Goal: Navigation & Orientation: Find specific page/section

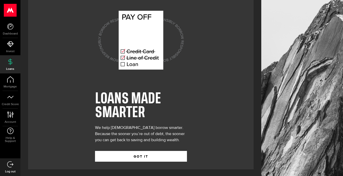
scroll to position [9, 0]
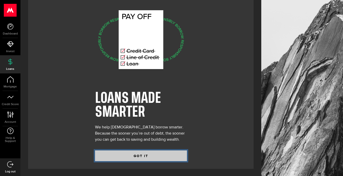
click at [139, 156] on button "GOT IT" at bounding box center [141, 155] width 92 height 11
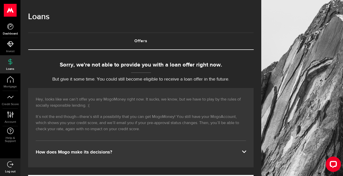
click at [9, 26] on icon at bounding box center [10, 26] width 6 height 6
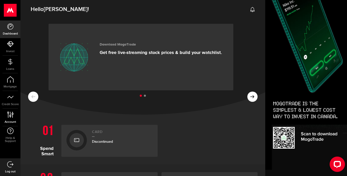
click at [10, 116] on use at bounding box center [10, 114] width 6 height 6
